Goal: Task Accomplishment & Management: Complete application form

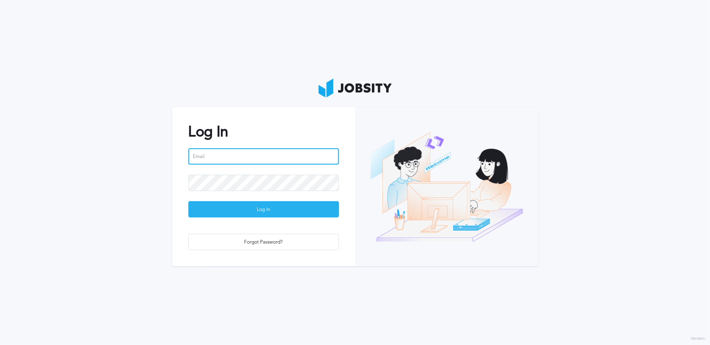
type input "[PERSON_NAME][EMAIL_ADDRESS][PERSON_NAME][DOMAIN_NAME]"
click at [254, 203] on div "Log In" at bounding box center [264, 209] width 150 height 16
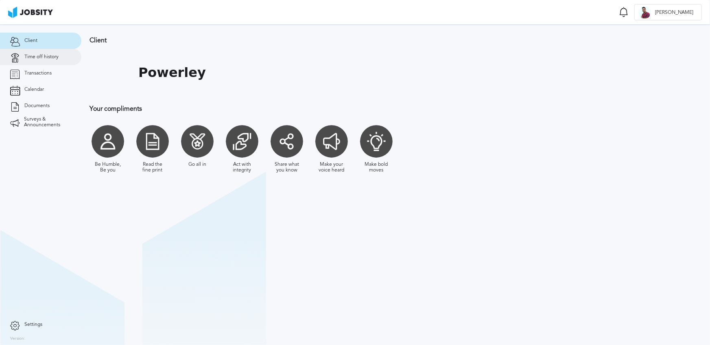
click at [35, 59] on span "Time off history" at bounding box center [41, 57] width 34 height 6
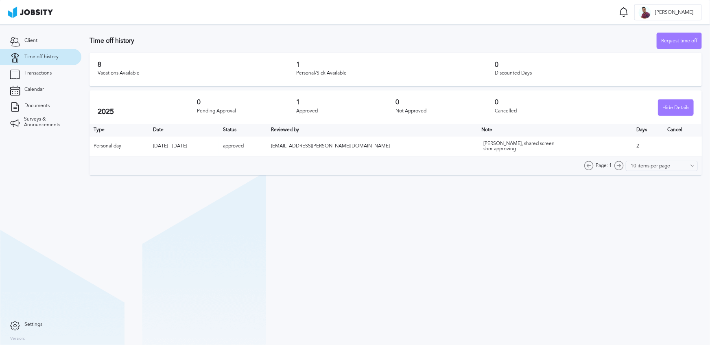
click at [505, 146] on div "[PERSON_NAME], shared screen shor approving" at bounding box center [523, 146] width 81 height 11
click at [498, 145] on div "[PERSON_NAME], shared screen shor approving" at bounding box center [523, 146] width 81 height 11
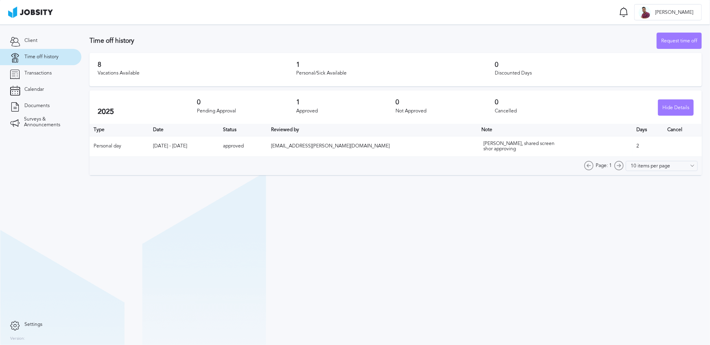
click at [524, 143] on div "[PERSON_NAME], shared screen shor approving" at bounding box center [523, 146] width 81 height 11
click at [692, 39] on div "Request time off" at bounding box center [679, 41] width 44 height 16
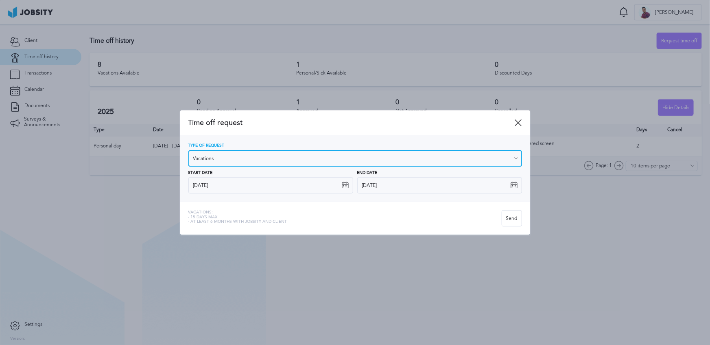
click at [260, 157] on input "Vacations" at bounding box center [355, 158] width 334 height 16
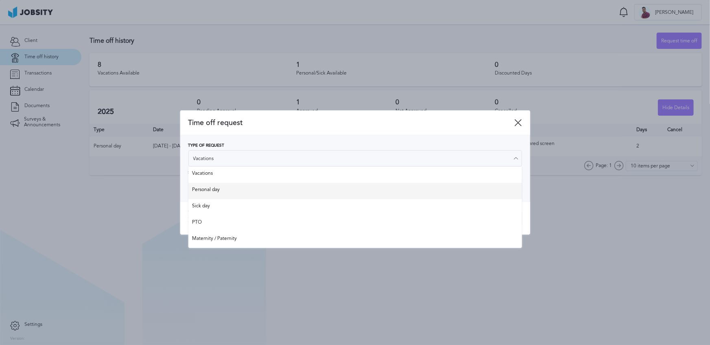
type input "Personal day"
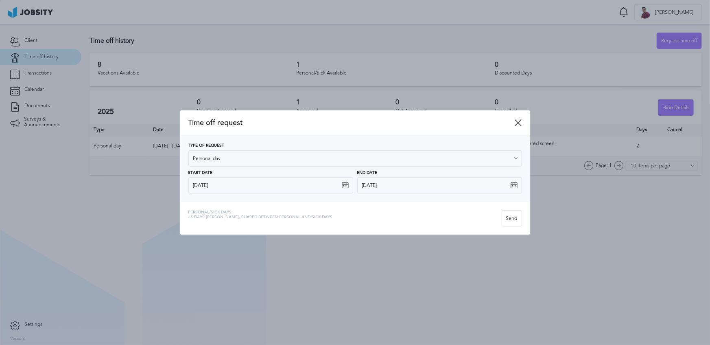
click at [221, 189] on div "Type of Request Personal day Vacations Personal day Sick day PTO Maternity / Pa…" at bounding box center [355, 168] width 334 height 50
click at [342, 186] on icon at bounding box center [345, 184] width 7 height 7
click at [345, 188] on icon at bounding box center [345, 184] width 7 height 7
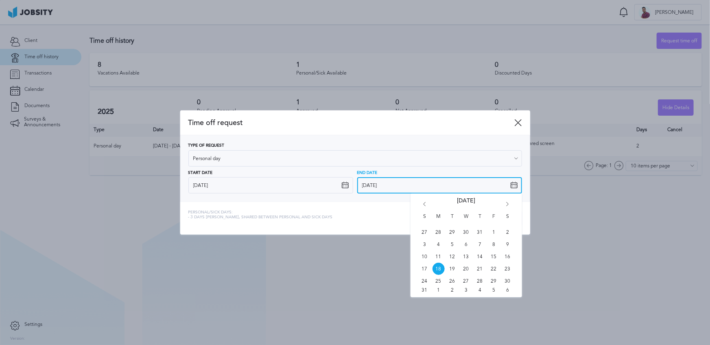
click at [475, 190] on input "[DATE]" at bounding box center [439, 185] width 165 height 16
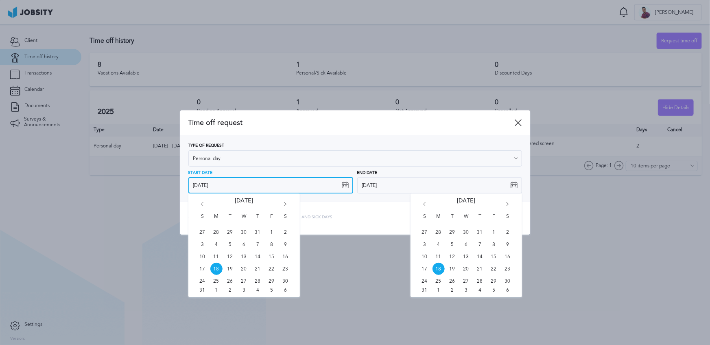
click at [298, 186] on input "[DATE]" at bounding box center [270, 185] width 165 height 16
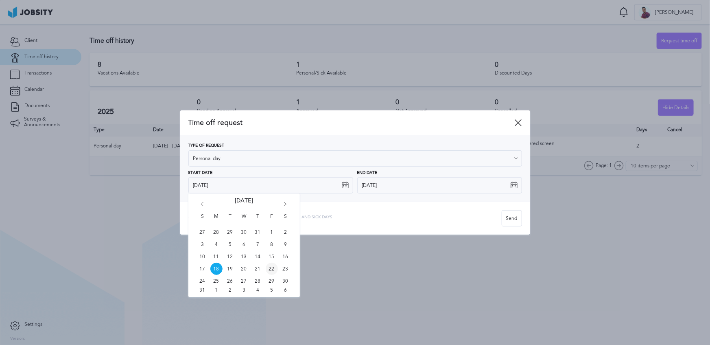
click at [276, 267] on span "22" at bounding box center [272, 268] width 12 height 12
type input "[DATE]"
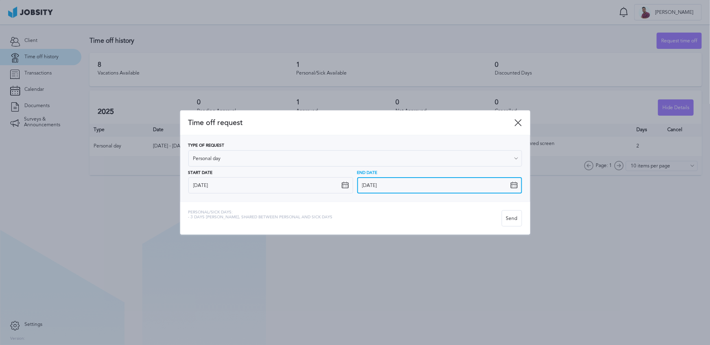
click at [371, 187] on input "[DATE]" at bounding box center [439, 185] width 165 height 16
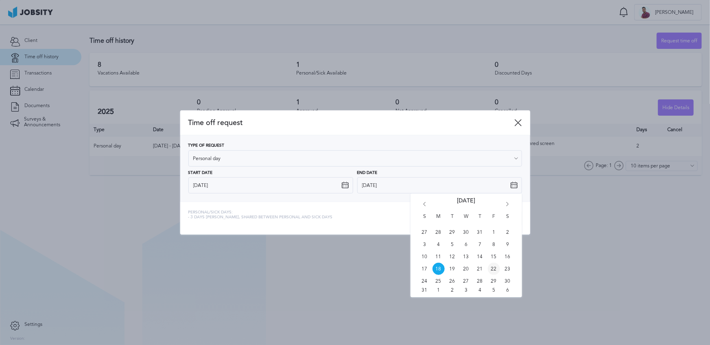
click at [496, 267] on span "22" at bounding box center [494, 268] width 12 height 12
type input "[DATE]"
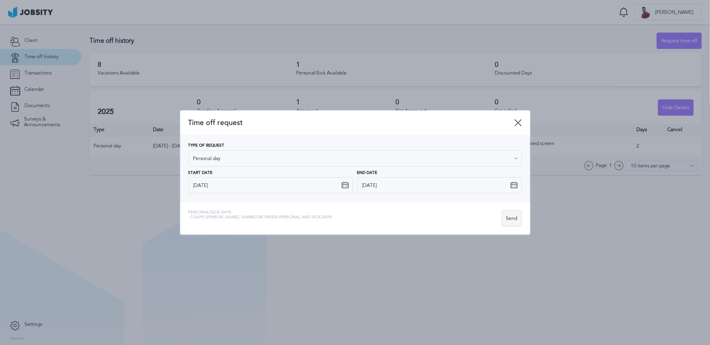
click at [520, 218] on div "Send" at bounding box center [512, 218] width 20 height 16
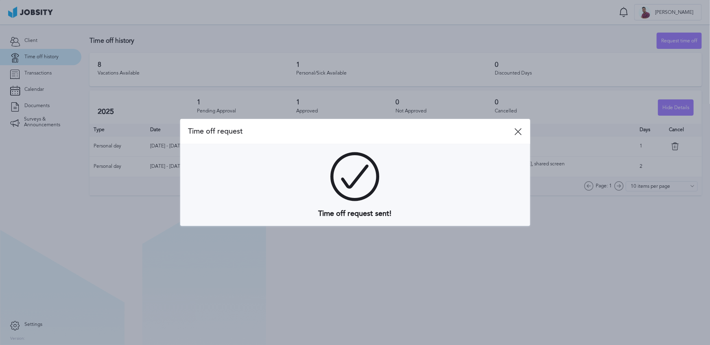
click at [519, 123] on div "Time off request" at bounding box center [355, 131] width 350 height 25
click at [519, 131] on icon at bounding box center [518, 131] width 7 height 7
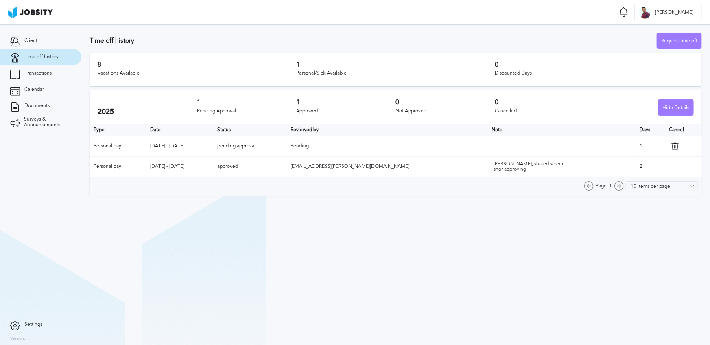
drag, startPoint x: 214, startPoint y: 146, endPoint x: 174, endPoint y: 146, distance: 40.7
click at [167, 146] on td "[DATE] - [DATE]" at bounding box center [179, 146] width 67 height 20
drag, startPoint x: 321, startPoint y: 144, endPoint x: 404, endPoint y: 143, distance: 82.6
click at [402, 143] on tr "Personal day [DATE] - [DATE] pending approval Pending - 1" at bounding box center [396, 146] width 612 height 20
click at [491, 146] on td "-" at bounding box center [561, 146] width 148 height 20
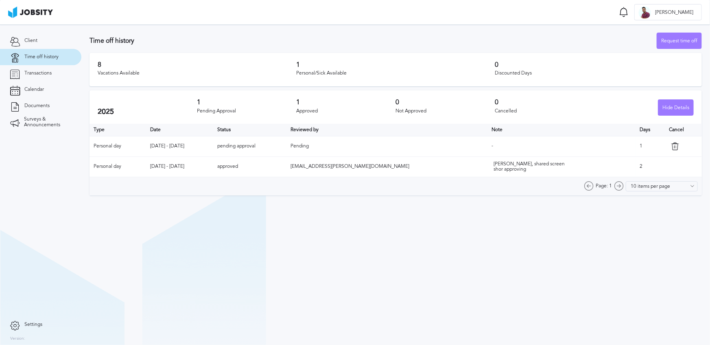
drag, startPoint x: 473, startPoint y: 146, endPoint x: 463, endPoint y: 146, distance: 9.8
click at [487, 146] on td "-" at bounding box center [561, 146] width 148 height 20
click at [585, 144] on td "-" at bounding box center [561, 146] width 148 height 20
drag, startPoint x: 635, startPoint y: 169, endPoint x: 627, endPoint y: 169, distance: 7.3
click at [627, 169] on tr "Personal day [DATE] - [DATE] approved [EMAIL_ADDRESS][PERSON_NAME][DOMAIN_NAME]…" at bounding box center [396, 166] width 612 height 20
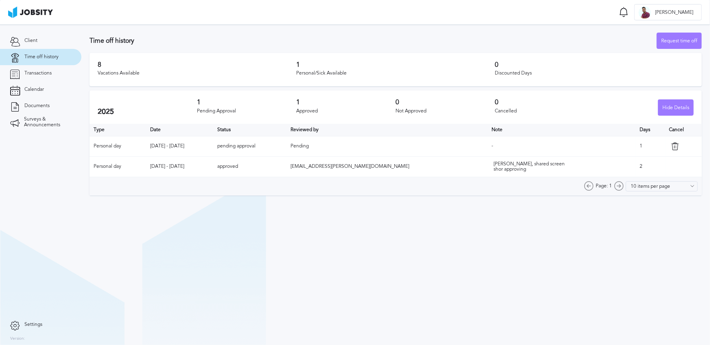
click at [627, 169] on td "[PERSON_NAME], shared screen shor approving" at bounding box center [561, 166] width 148 height 20
drag, startPoint x: 504, startPoint y: 168, endPoint x: 467, endPoint y: 165, distance: 36.8
click at [487, 165] on td "[PERSON_NAME], shared screen shor approving" at bounding box center [561, 166] width 148 height 20
click at [506, 167] on div "[PERSON_NAME], shared screen shor approving" at bounding box center [534, 166] width 81 height 11
click at [379, 168] on span "[EMAIL_ADDRESS][PERSON_NAME][DOMAIN_NAME]" at bounding box center [349, 166] width 119 height 6
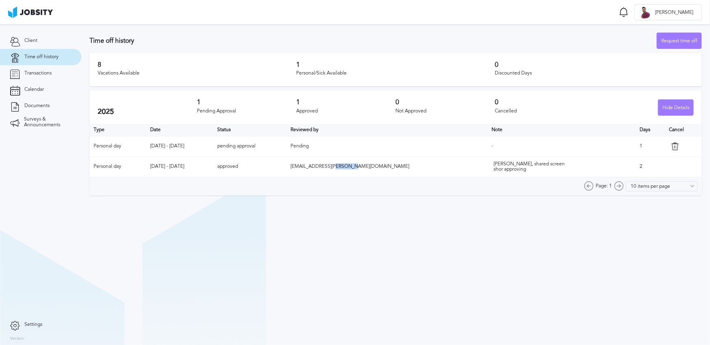
click at [379, 168] on span "[EMAIL_ADDRESS][PERSON_NAME][DOMAIN_NAME]" at bounding box center [349, 166] width 119 height 6
click at [285, 173] on td "approved" at bounding box center [249, 166] width 73 height 20
click at [195, 167] on td "[DATE] - [DATE]" at bounding box center [179, 166] width 67 height 20
click at [285, 167] on td "approved" at bounding box center [249, 166] width 73 height 20
